Goal: Book appointment/travel/reservation

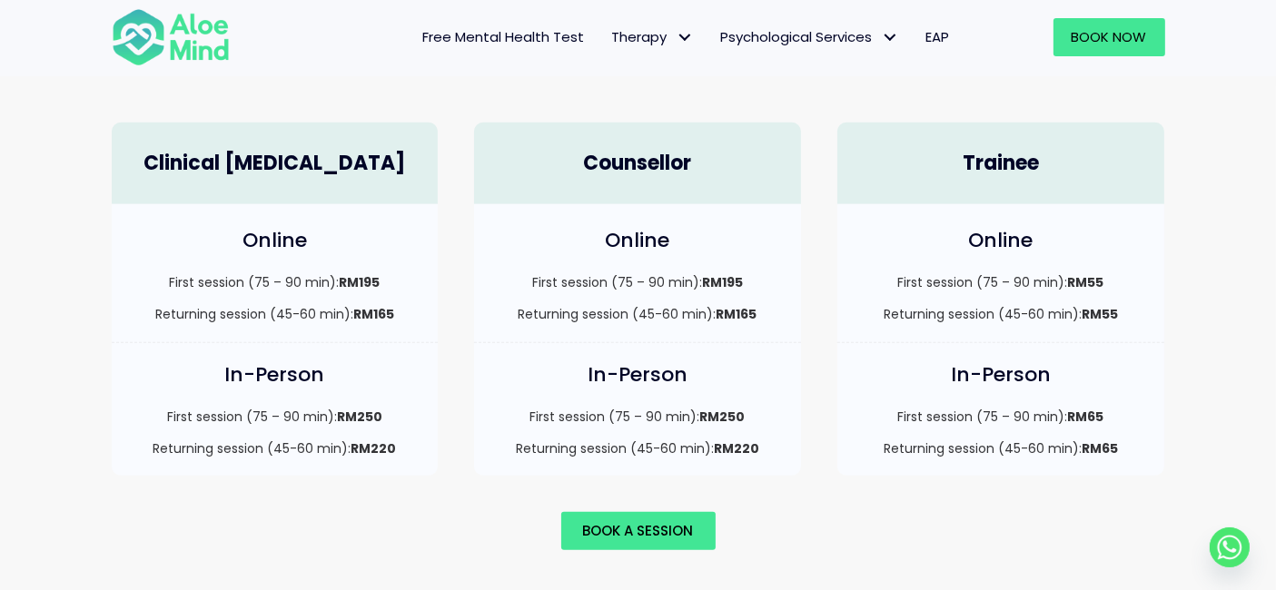
scroll to position [1302, 0]
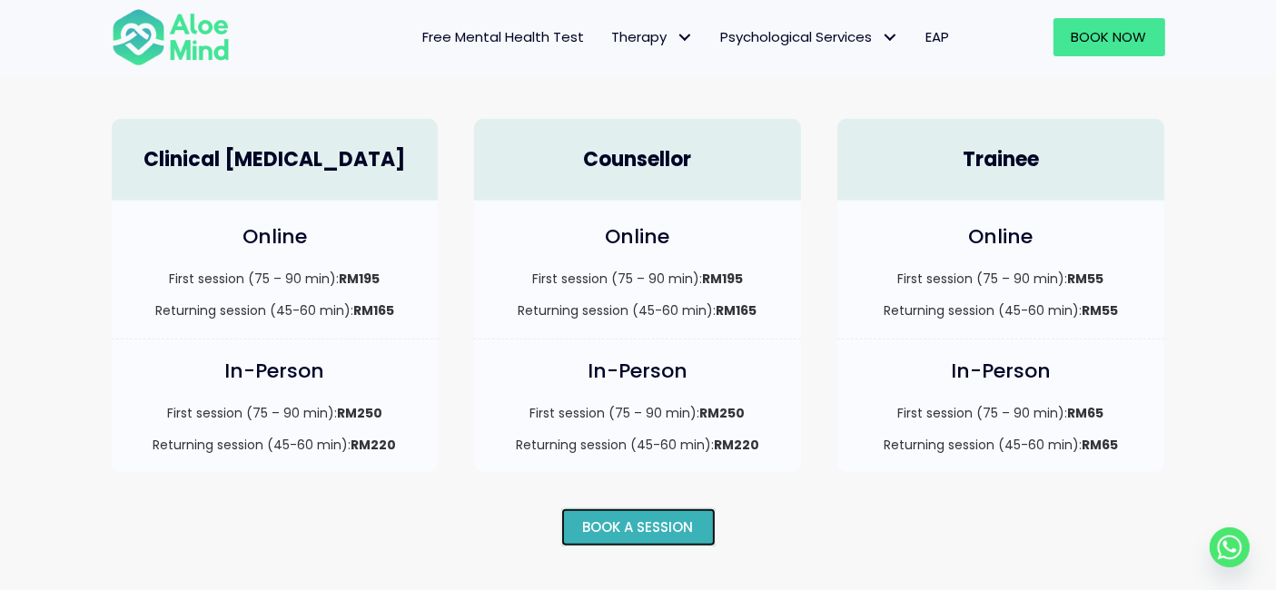
click at [678, 518] on span "Book a session" at bounding box center [638, 527] width 111 height 19
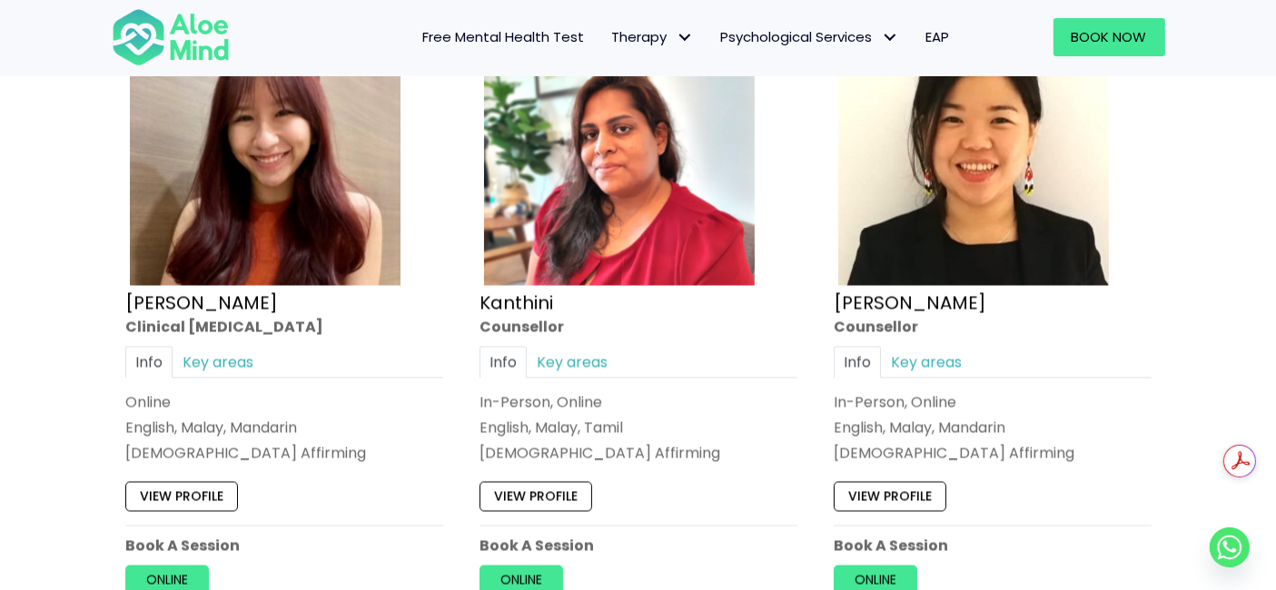
scroll to position [3782, 0]
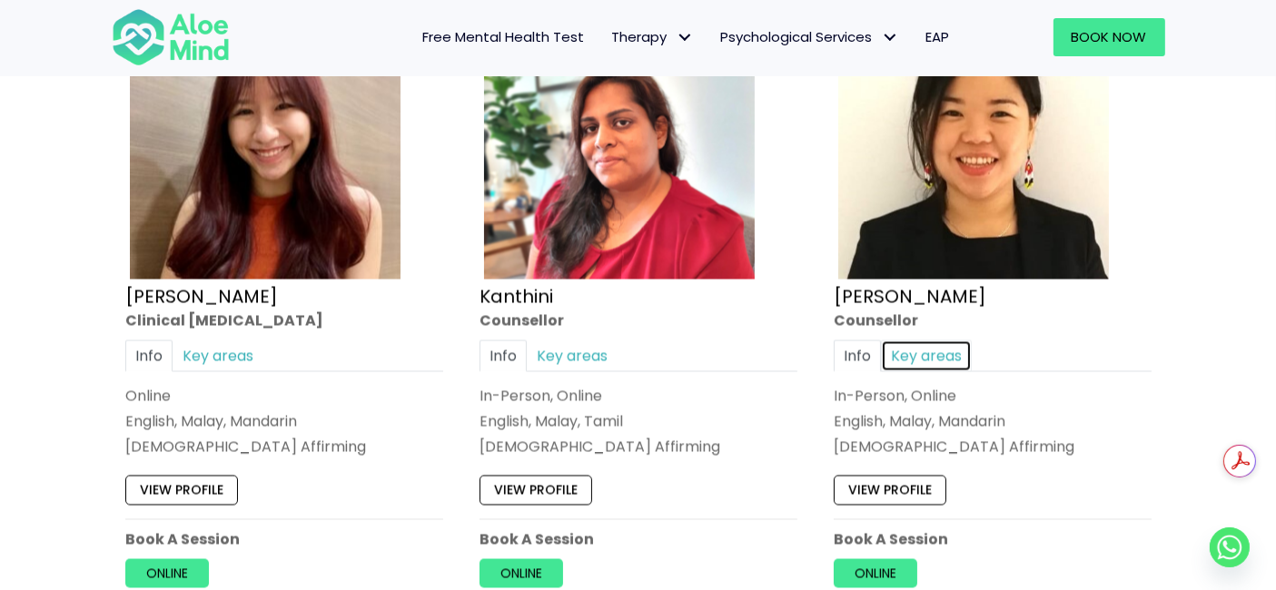
click at [942, 343] on link "Key areas" at bounding box center [926, 356] width 91 height 32
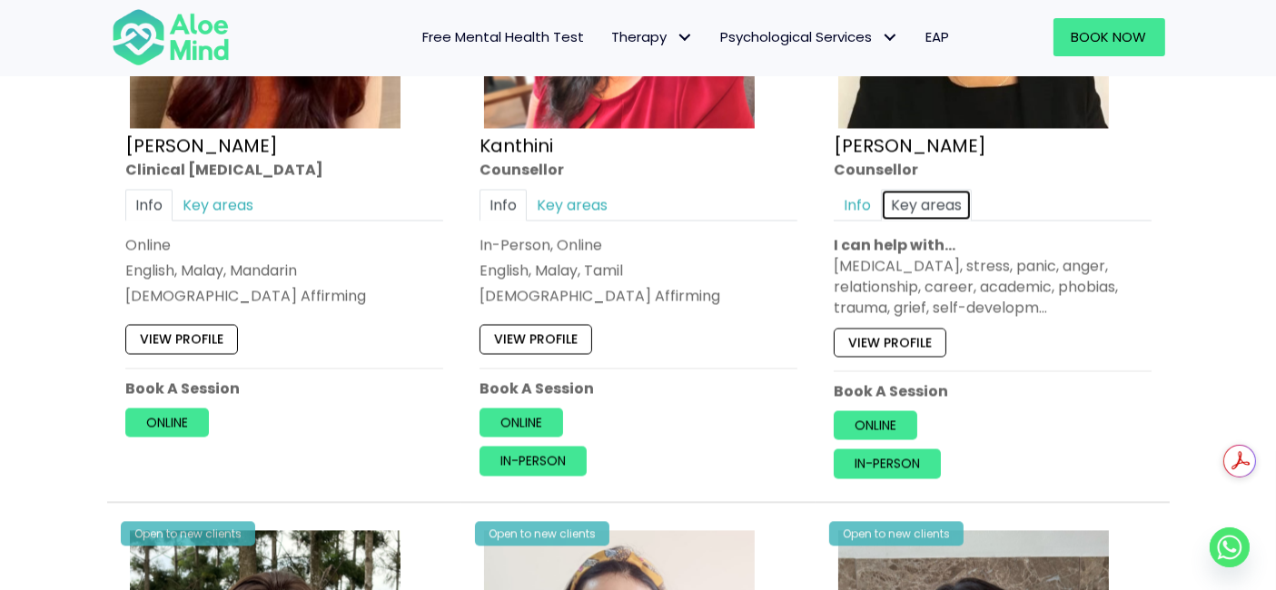
scroll to position [3933, 0]
click at [910, 328] on link "View profile" at bounding box center [890, 341] width 113 height 29
click at [578, 193] on link "Key areas" at bounding box center [572, 205] width 91 height 32
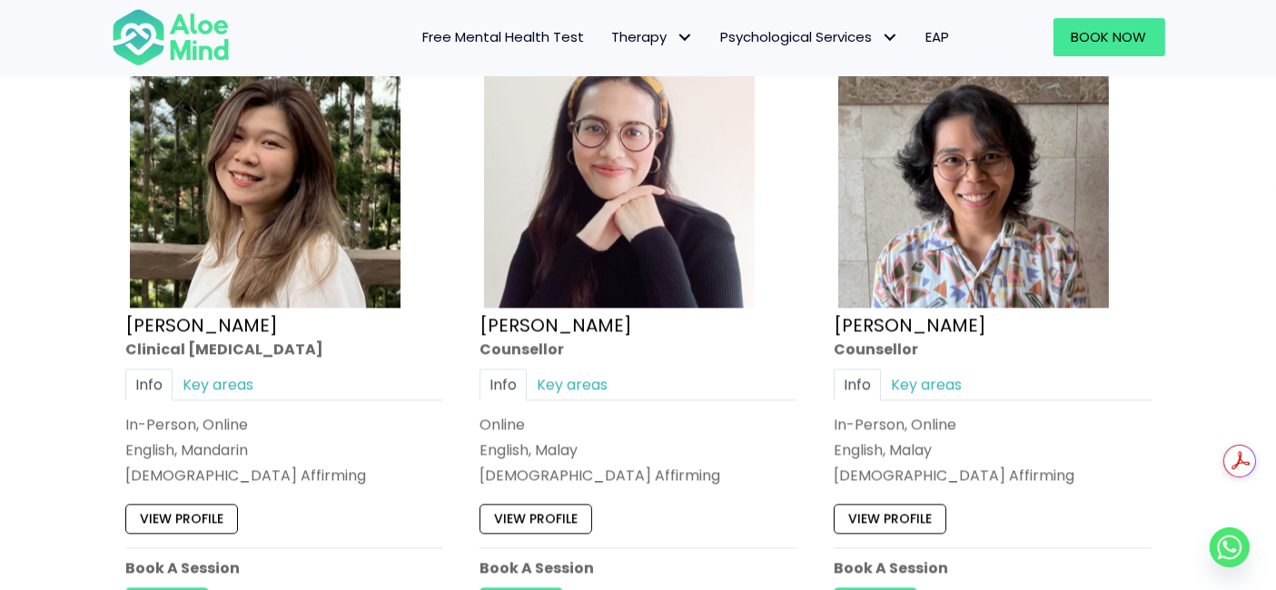
scroll to position [4470, 0]
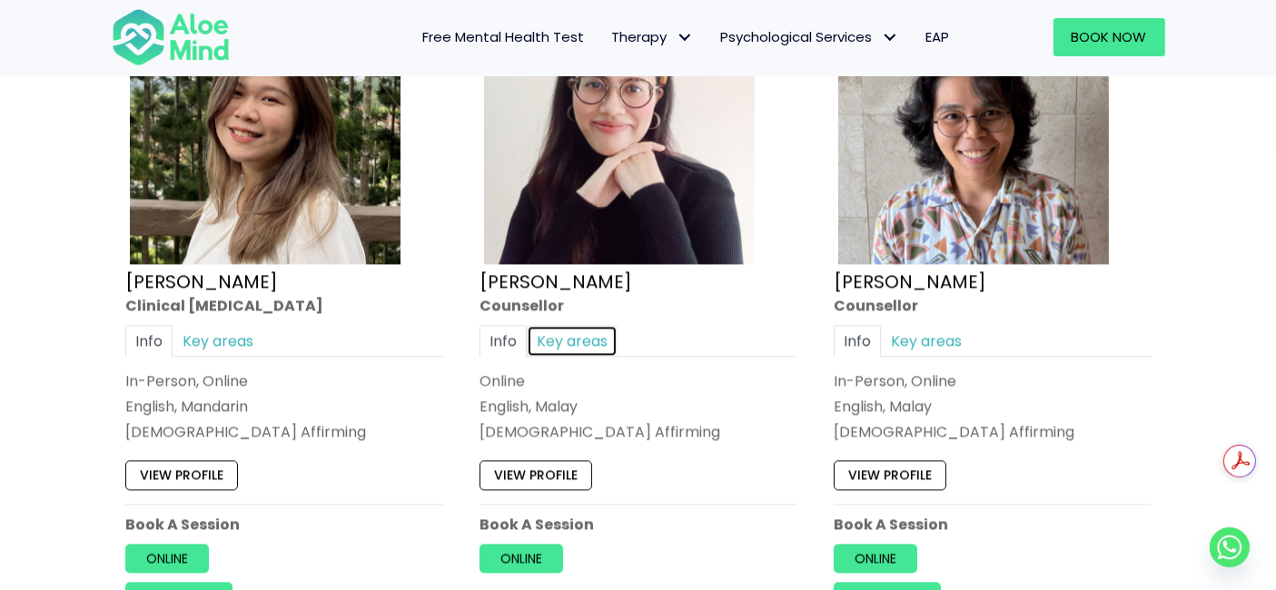
click at [578, 330] on link "Key areas" at bounding box center [572, 340] width 91 height 32
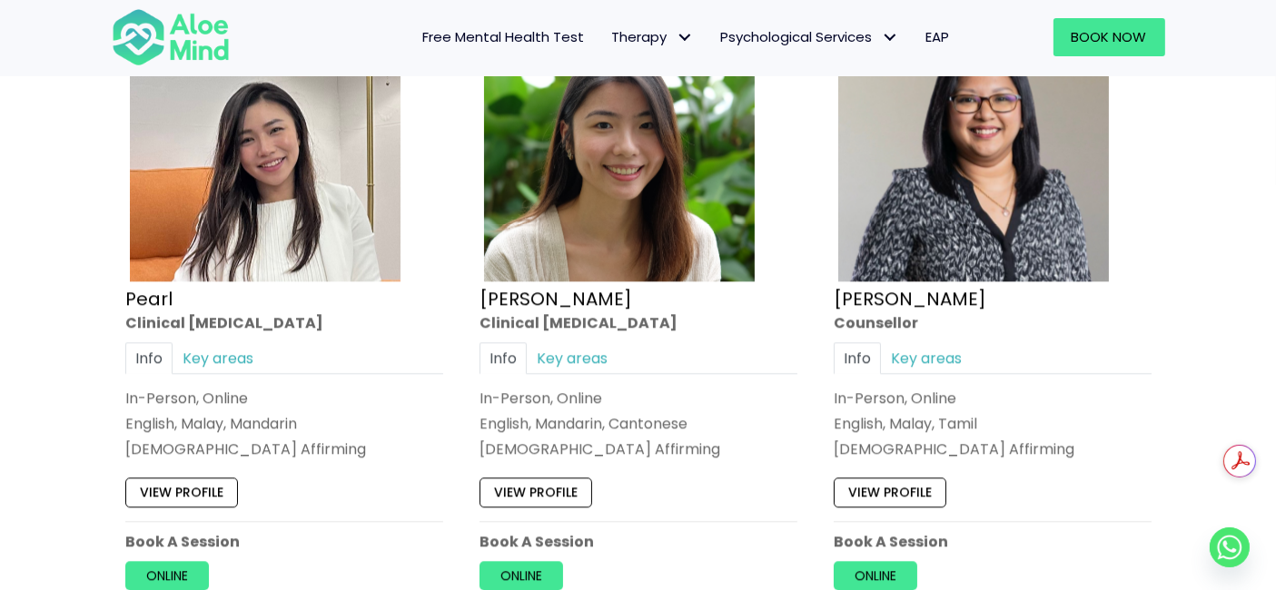
scroll to position [5137, 0]
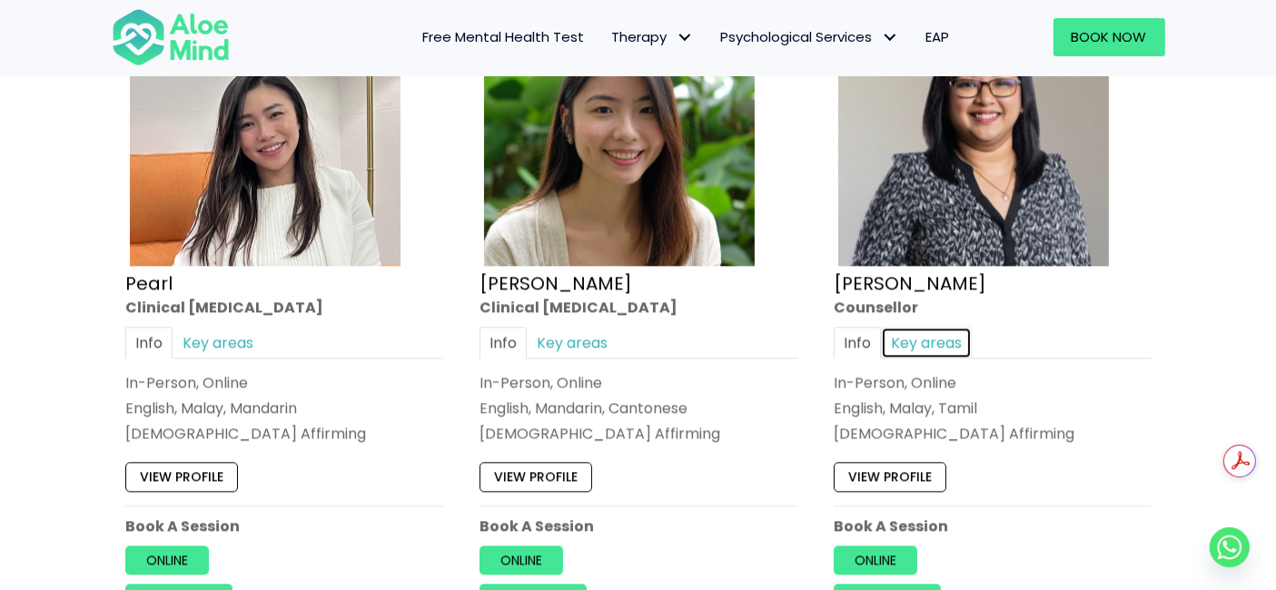
click at [934, 332] on link "Key areas" at bounding box center [926, 343] width 91 height 32
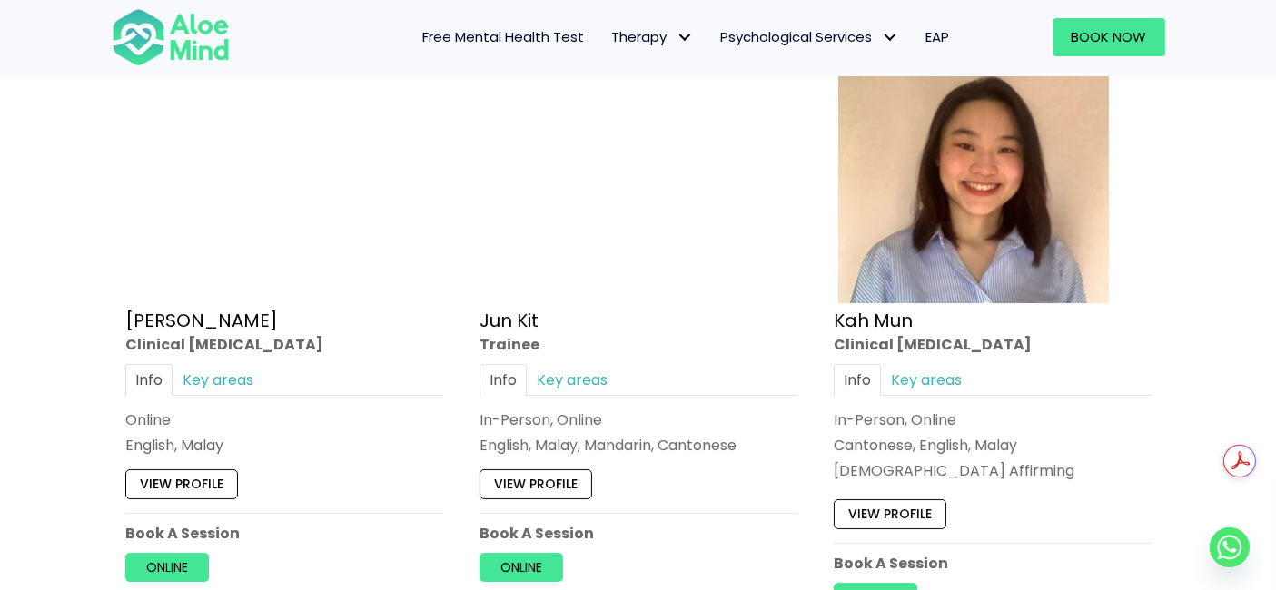
scroll to position [6459, 0]
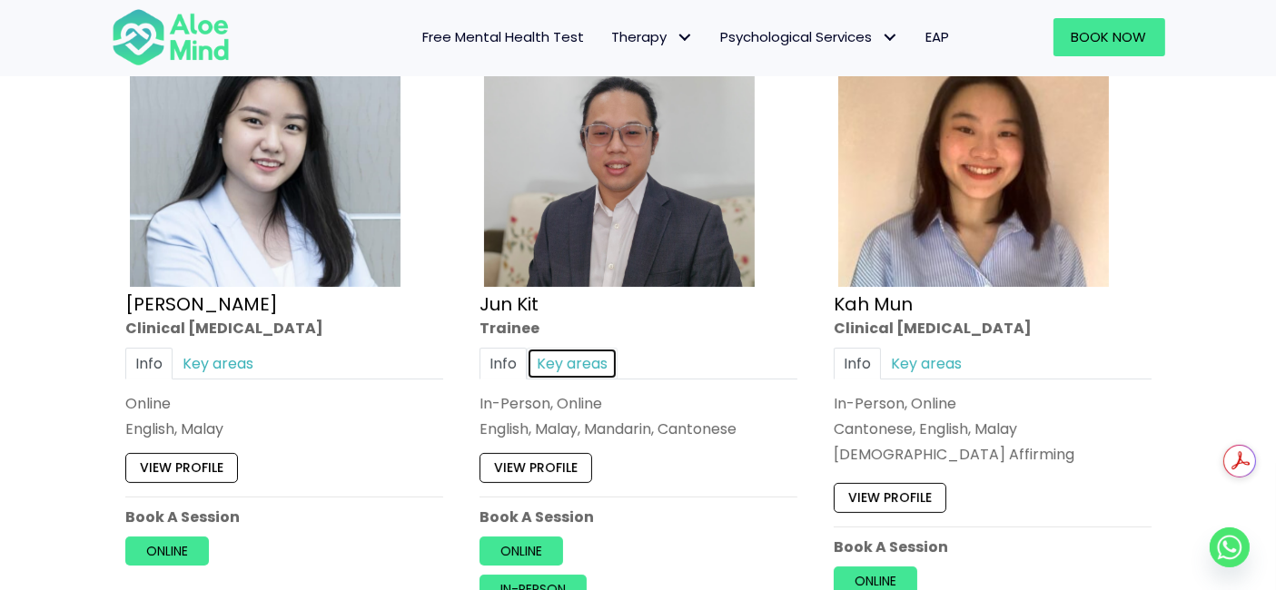
click at [578, 348] on link "Key areas" at bounding box center [572, 364] width 91 height 32
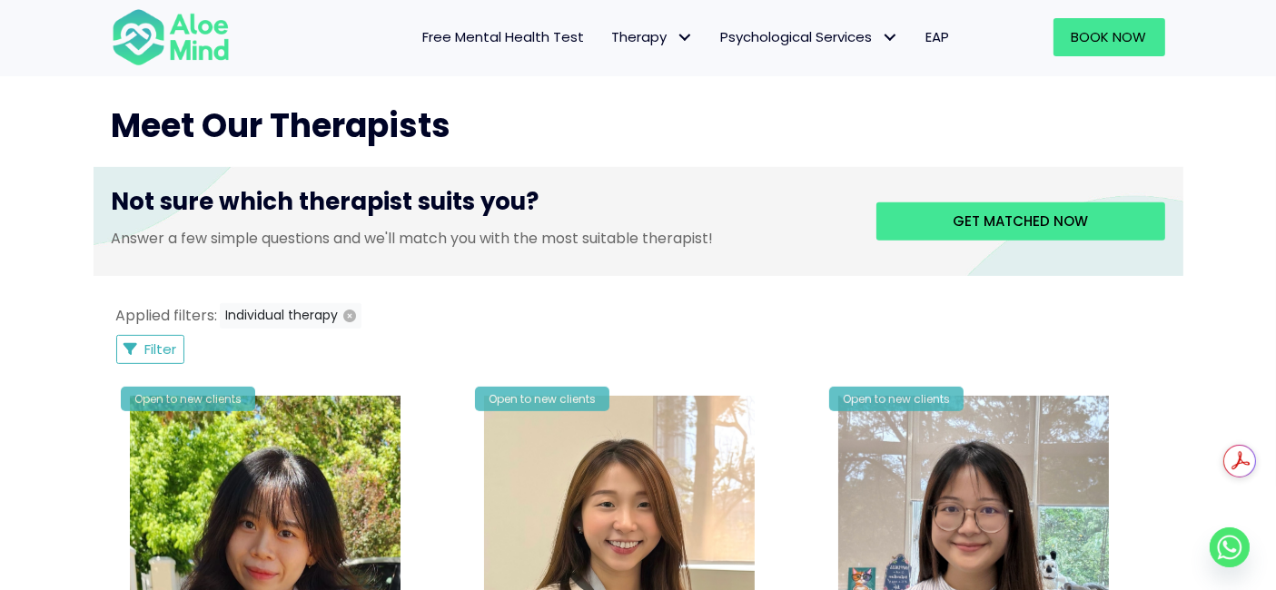
scroll to position [697, 0]
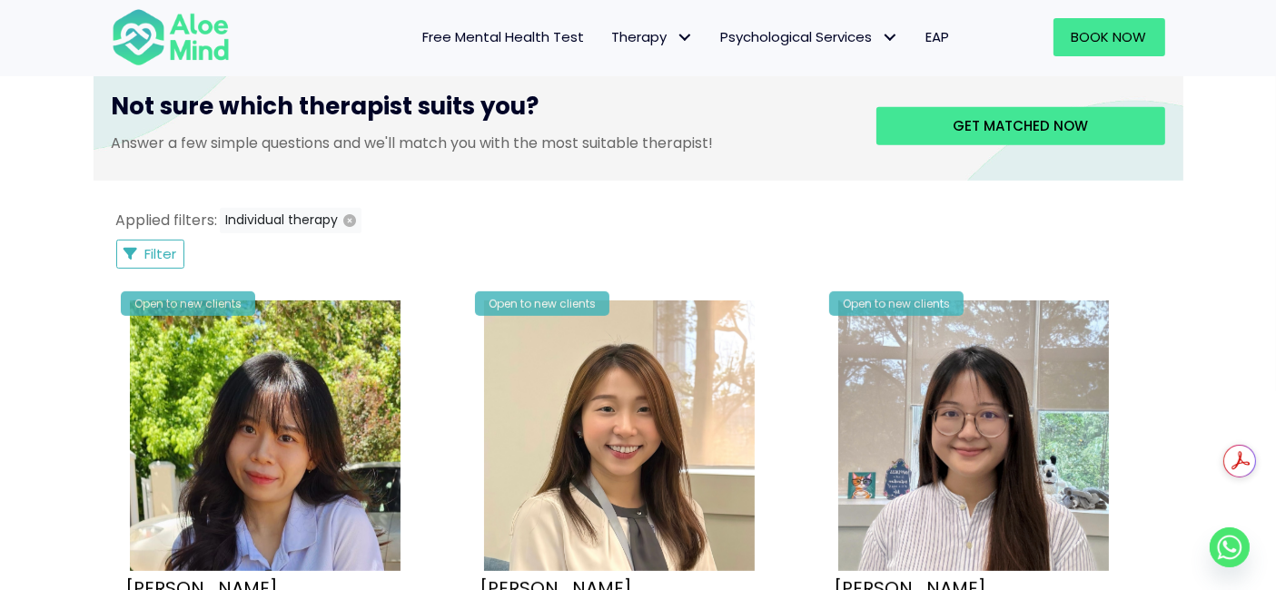
scroll to position [772, 0]
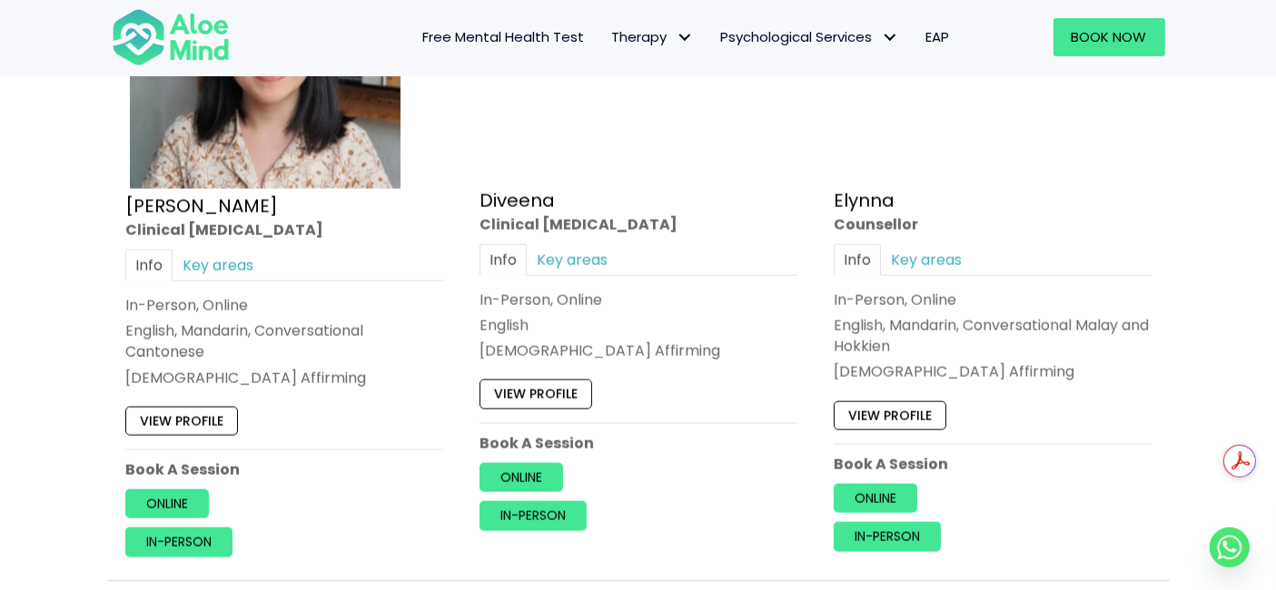
scroll to position [2517, 0]
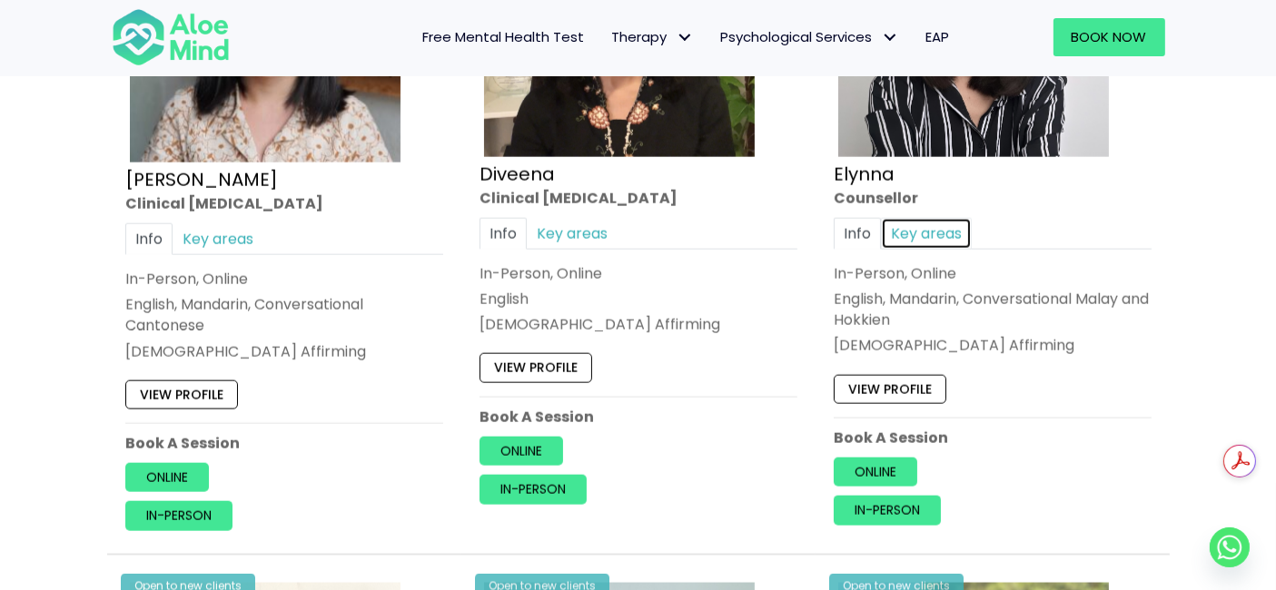
click at [934, 229] on link "Key areas" at bounding box center [926, 234] width 91 height 32
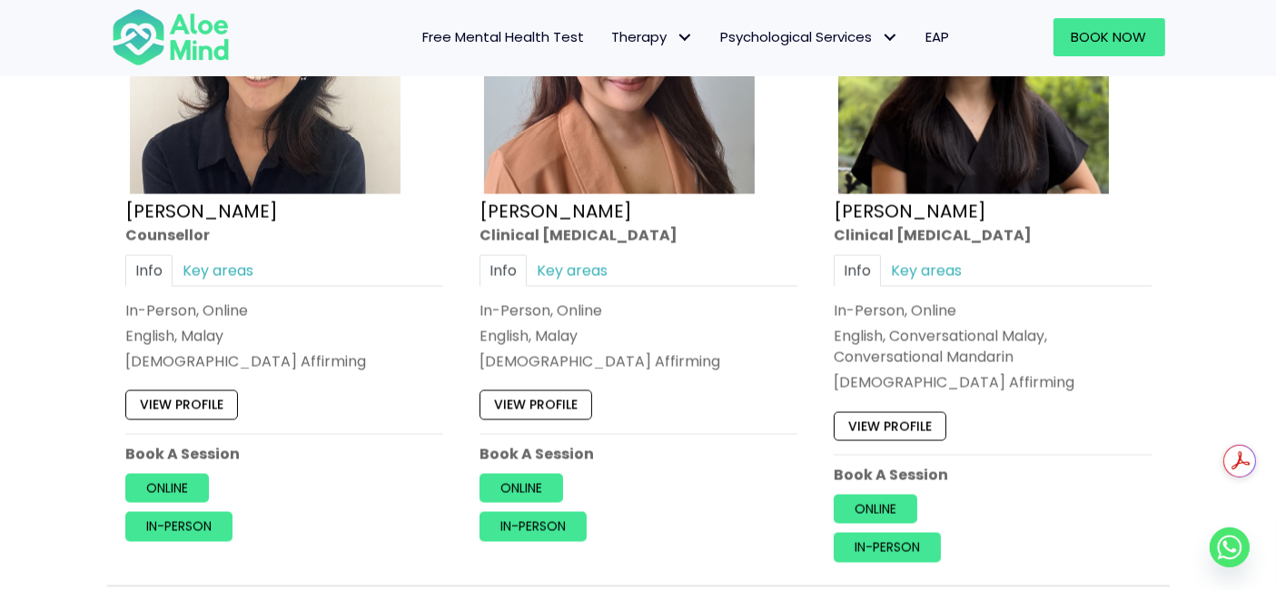
scroll to position [3205, 0]
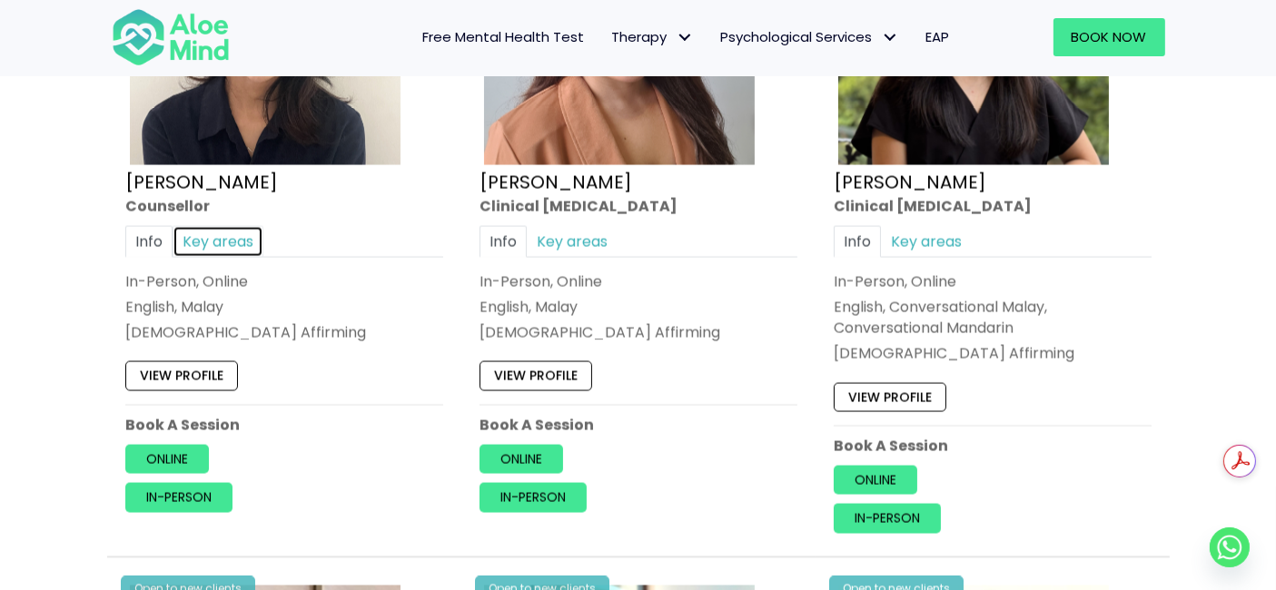
click at [222, 226] on link "Key areas" at bounding box center [218, 242] width 91 height 32
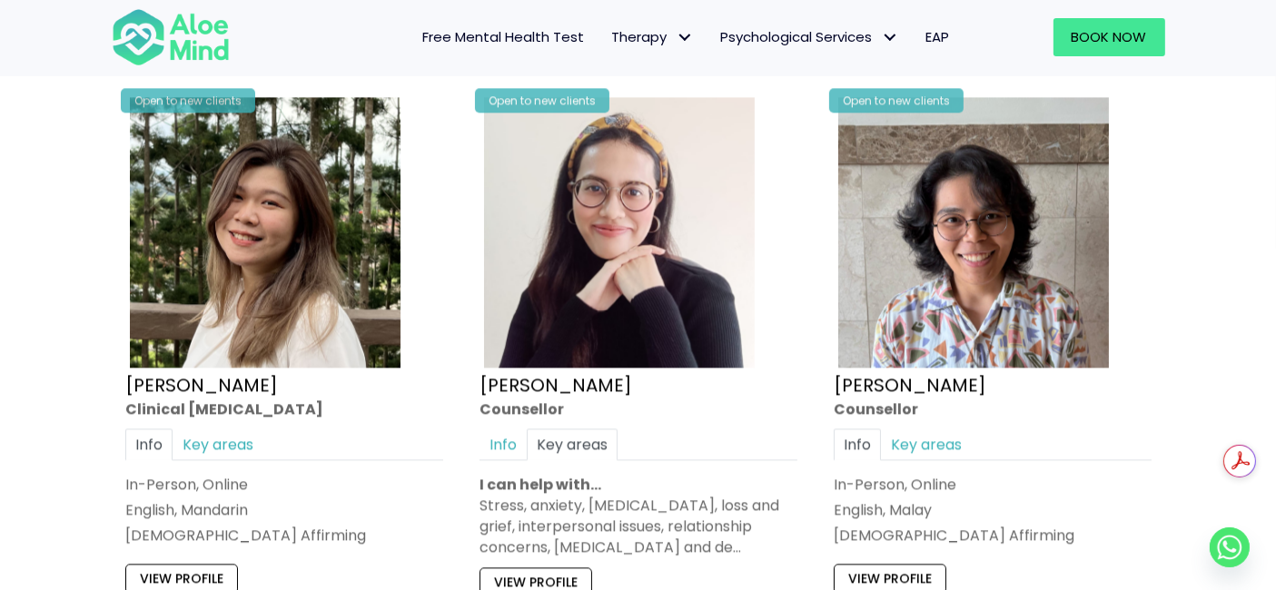
scroll to position [4366, 0]
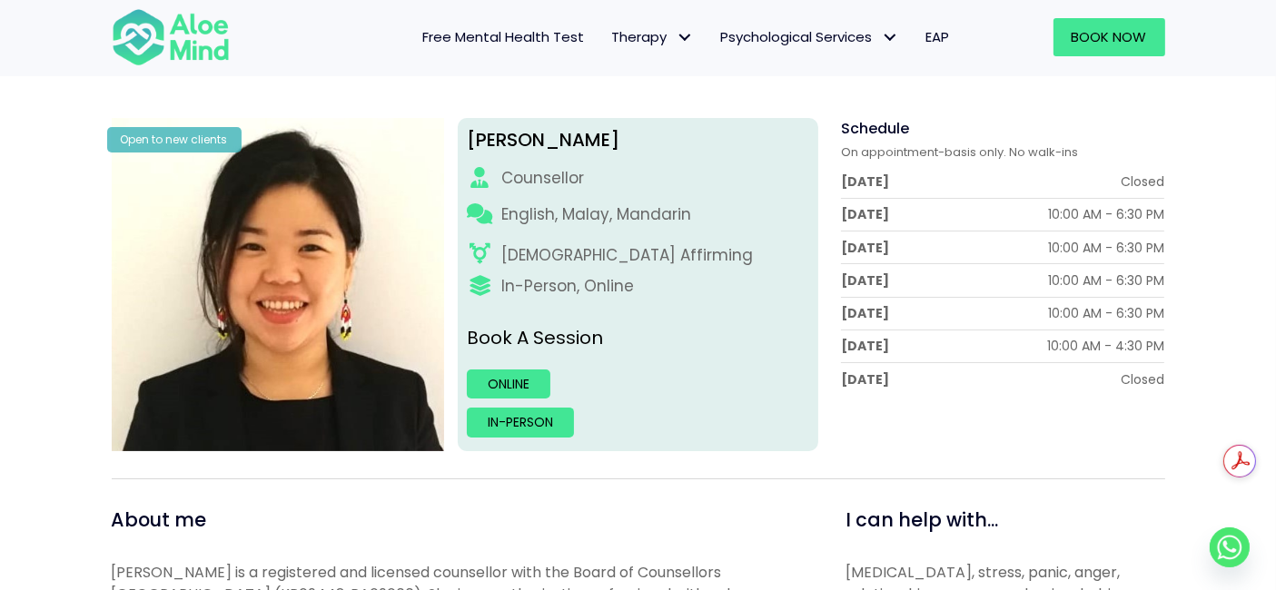
scroll to position [213, 0]
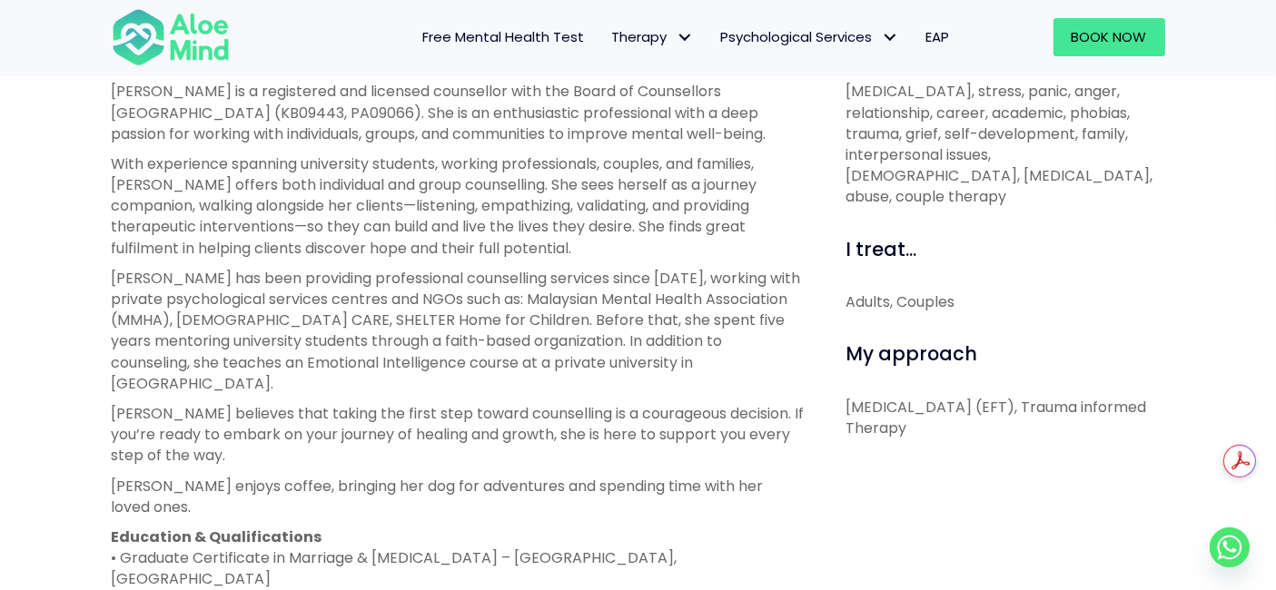
scroll to position [684, 0]
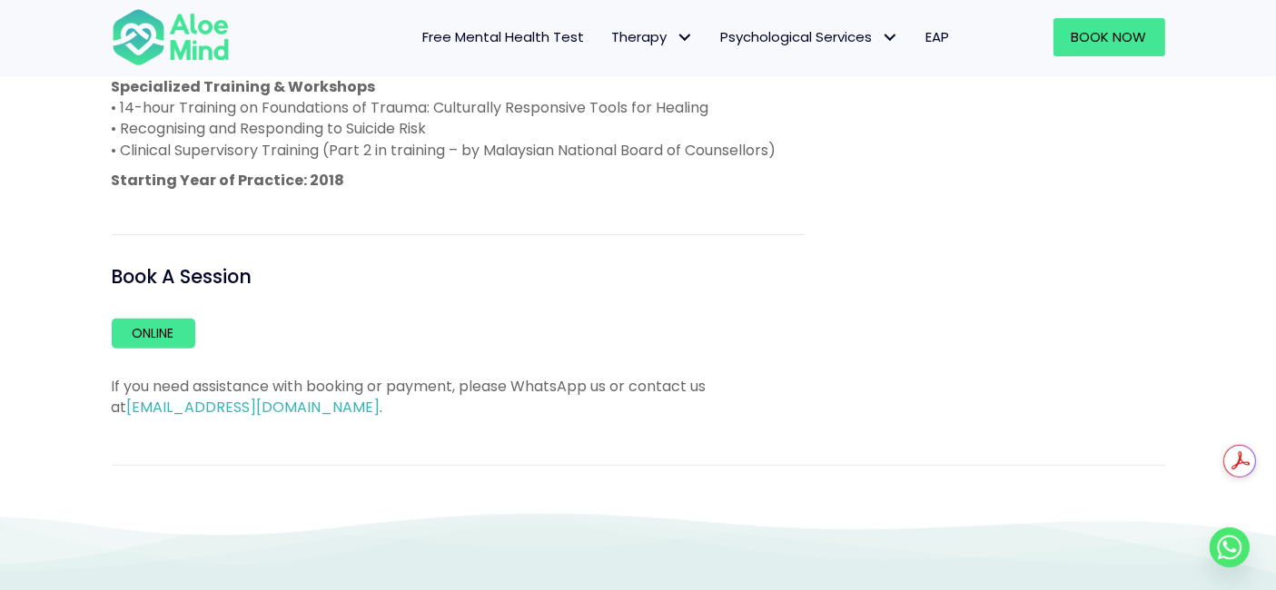
scroll to position [1163, 0]
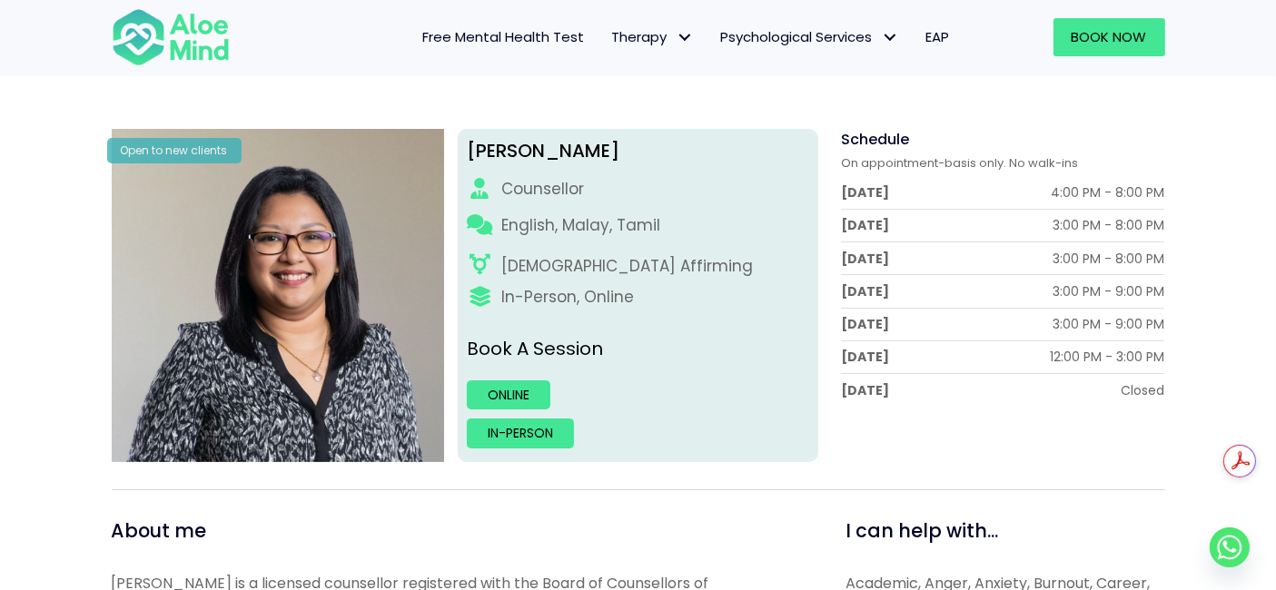
scroll to position [204, 0]
click at [506, 391] on link "Online" at bounding box center [509, 395] width 84 height 29
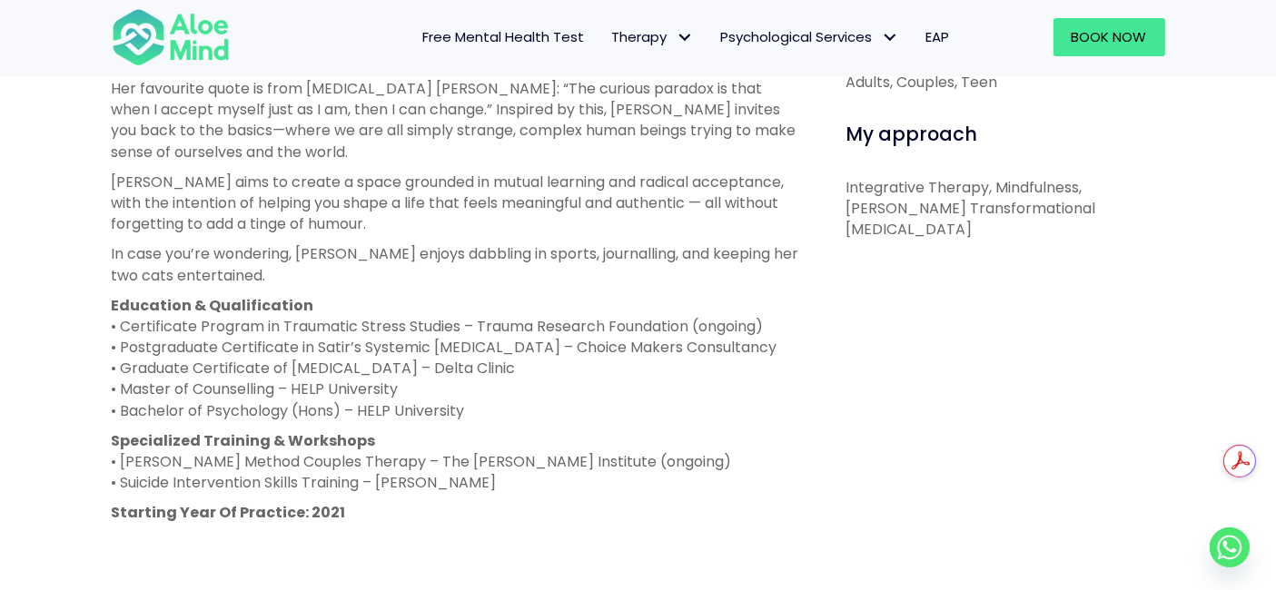
scroll to position [913, 0]
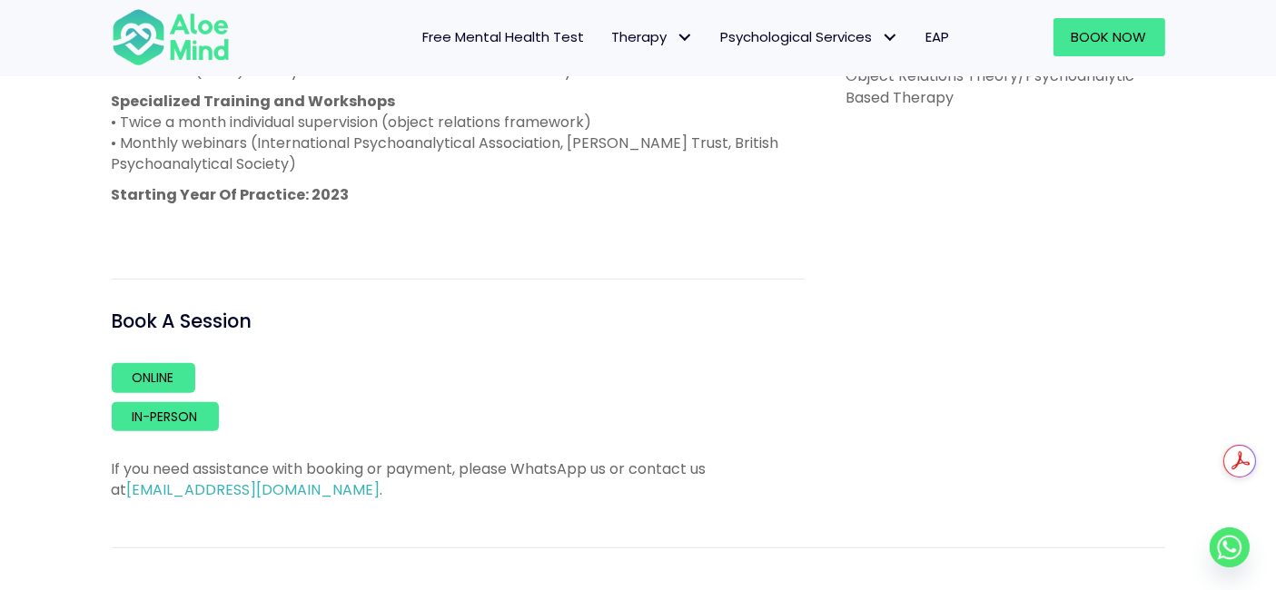
scroll to position [1021, 0]
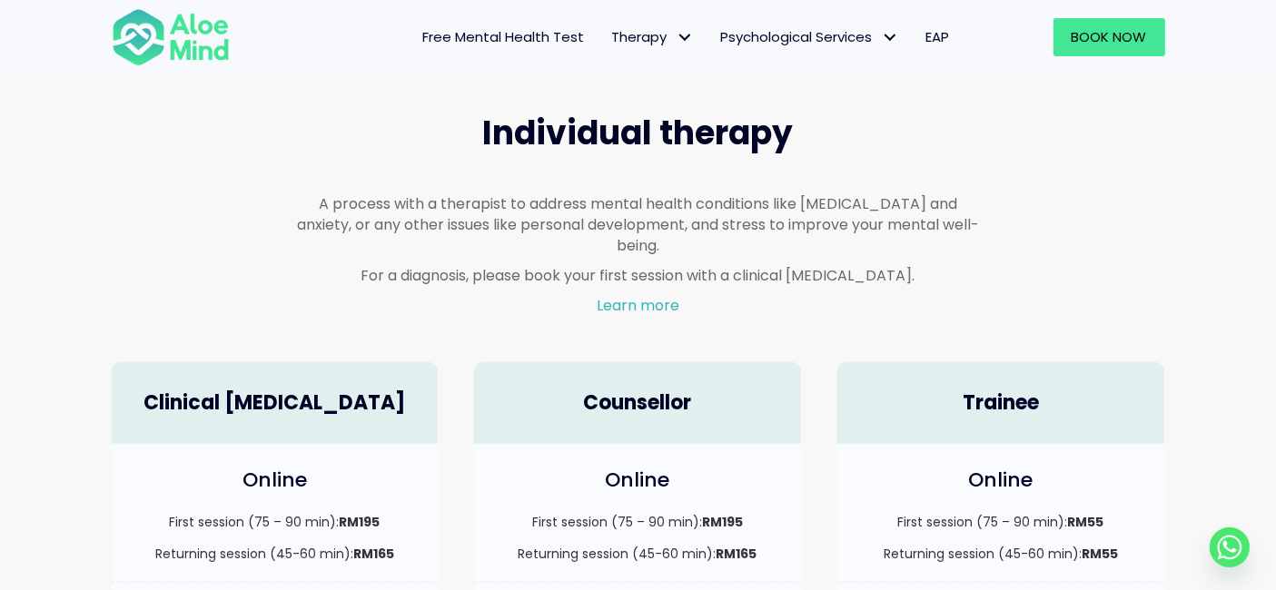
scroll to position [1066, 0]
